Goal: Feedback & Contribution: Submit feedback/report problem

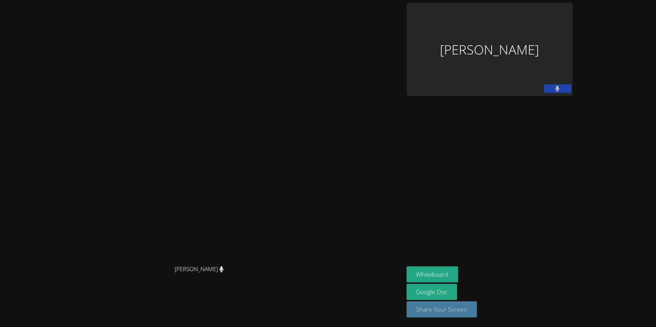
click at [477, 311] on button "Share Your Screen" at bounding box center [441, 309] width 71 height 16
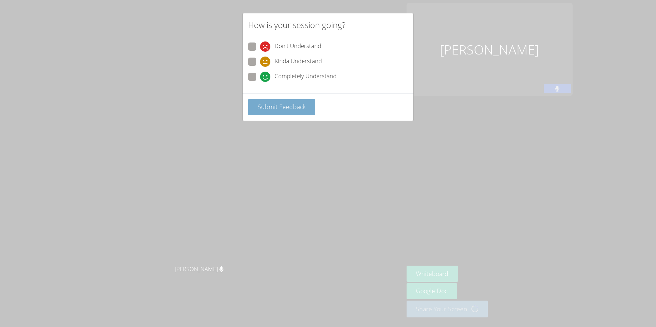
click at [265, 110] on span "Submit Feedback" at bounding box center [282, 107] width 48 height 8
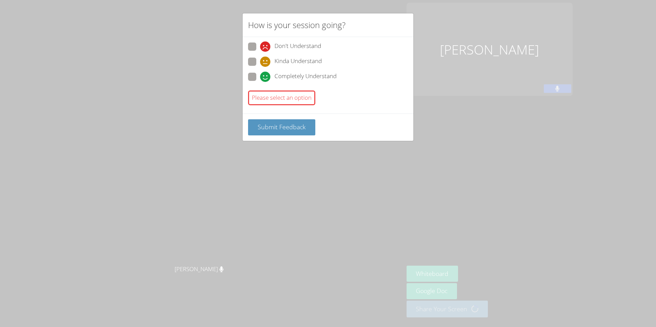
click at [260, 82] on span at bounding box center [260, 82] width 0 height 0
click at [260, 77] on input "Completely Understand" at bounding box center [263, 76] width 6 height 6
radio input "true"
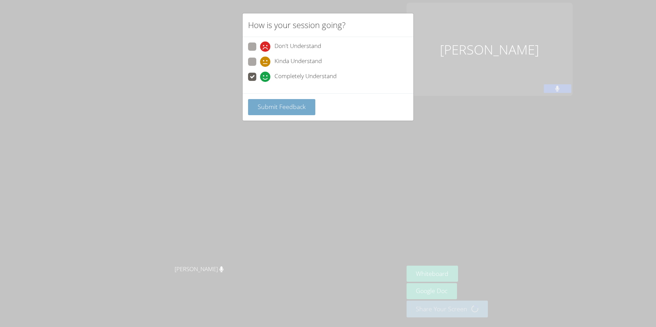
click at [267, 108] on span "Submit Feedback" at bounding box center [282, 107] width 48 height 8
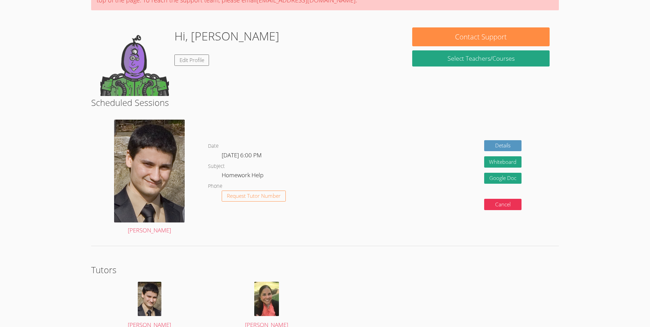
scroll to position [85, 0]
